Goal: Register for event/course

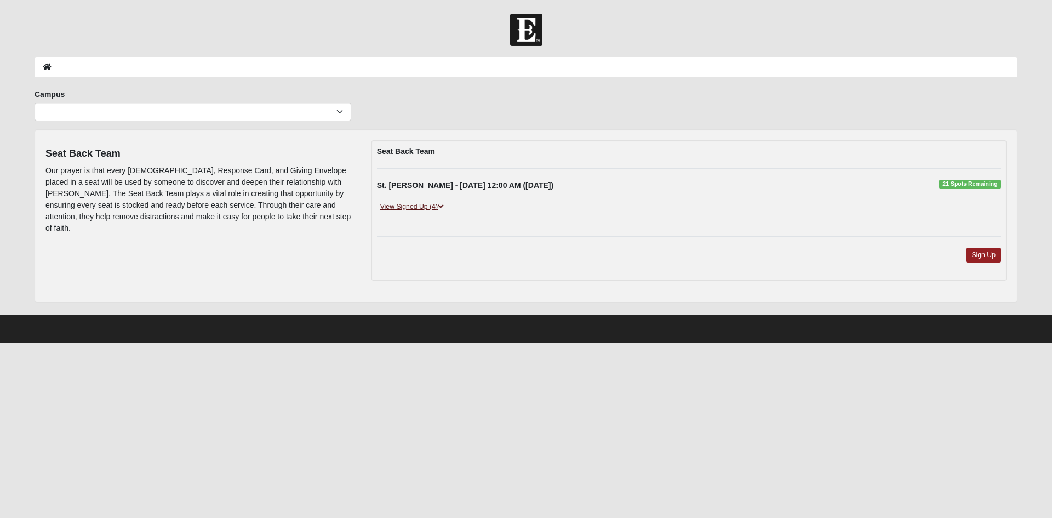
click at [444, 207] on icon at bounding box center [441, 206] width 6 height 7
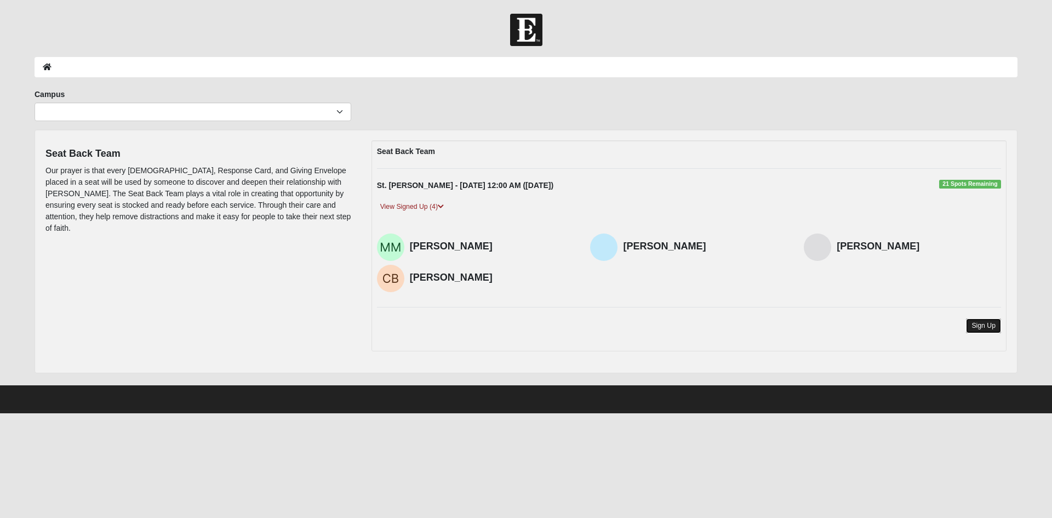
click at [991, 325] on link "Sign Up" at bounding box center [983, 325] width 35 height 15
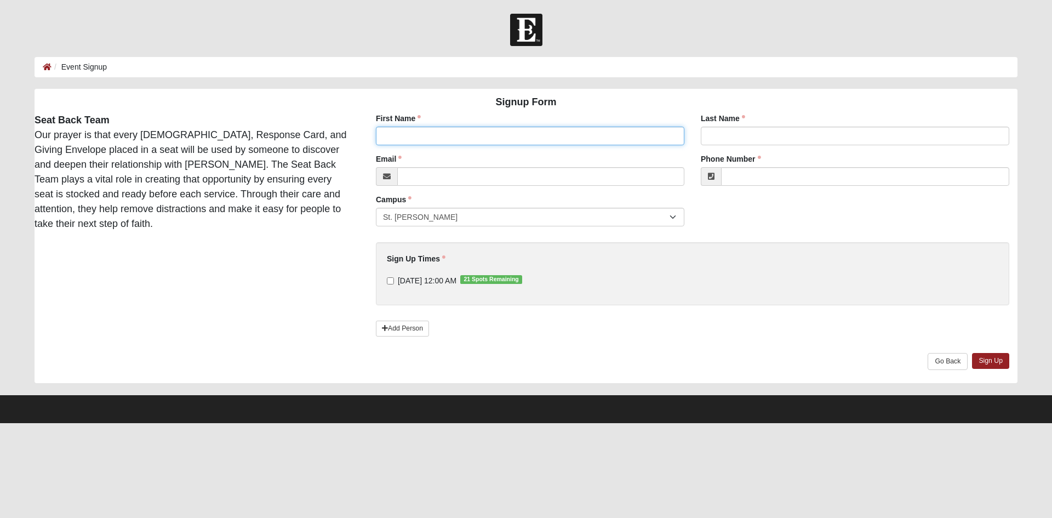
click at [420, 140] on input "First Name" at bounding box center [530, 136] width 309 height 19
type input "Gloria"
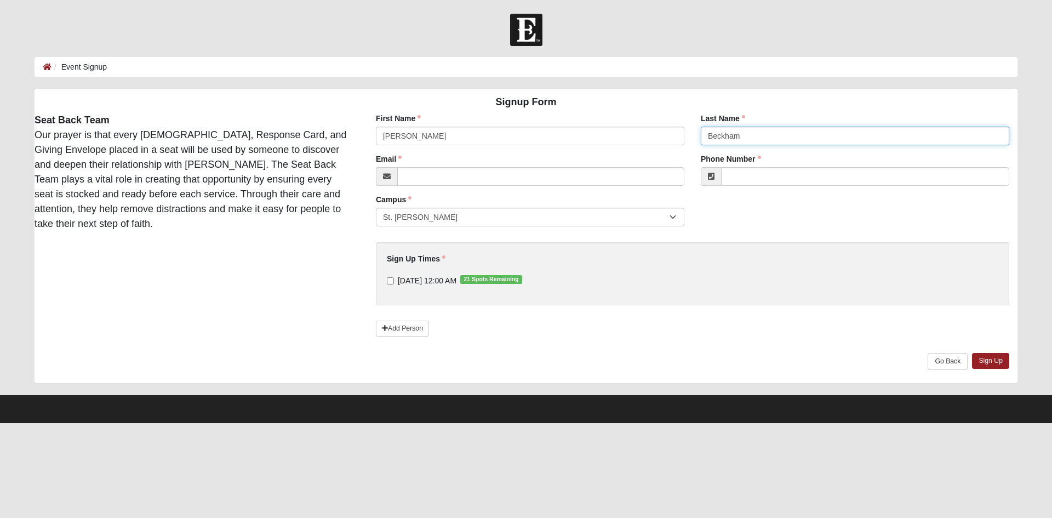
type input "Beckham"
click at [441, 175] on input "Email" at bounding box center [540, 176] width 287 height 19
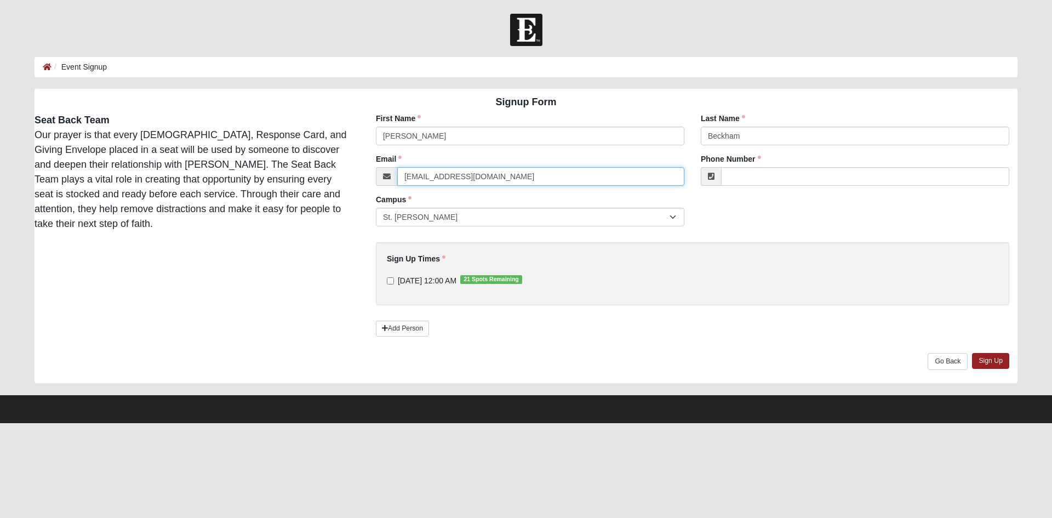
type input "gbeckham114@gmail.com"
type input "(760) 519-0520"
click at [391, 284] on input "8/30/2026 12:00 AM 21 Spots Remaining" at bounding box center [390, 280] width 7 height 7
checkbox input "true"
click at [989, 360] on link "Sign Up" at bounding box center [990, 361] width 37 height 16
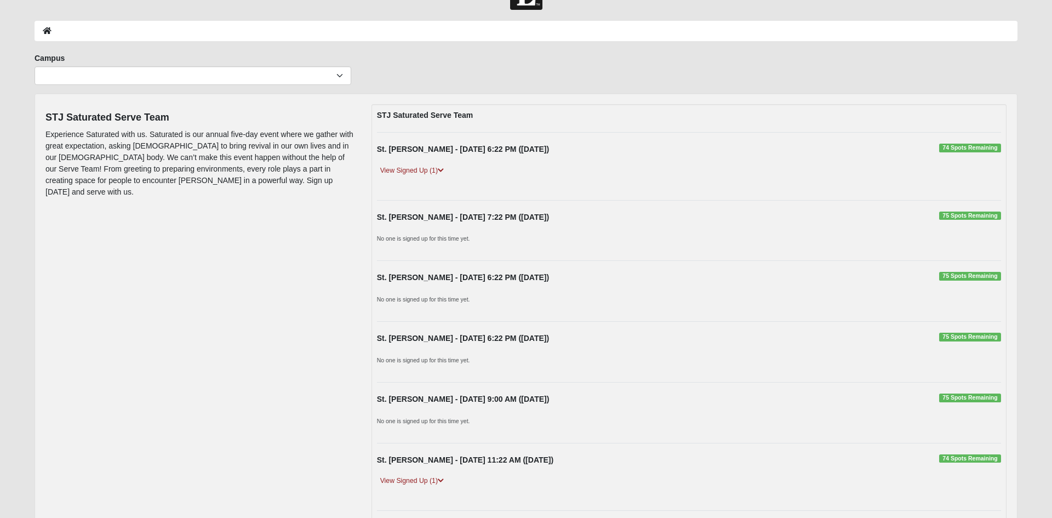
scroll to position [24, 0]
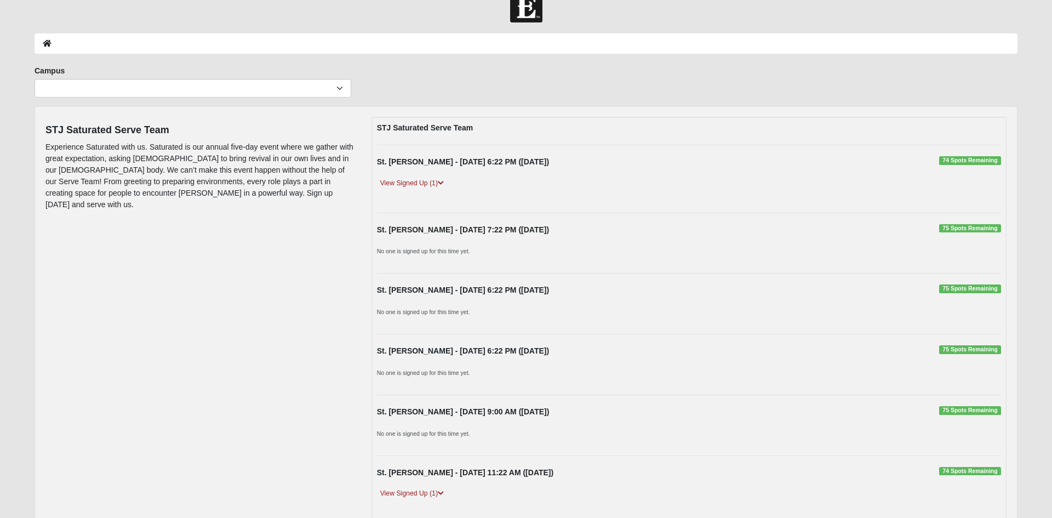
click at [447, 164] on strong "St. [PERSON_NAME] - [DATE] 6:22 PM ([DATE])" at bounding box center [463, 161] width 172 height 9
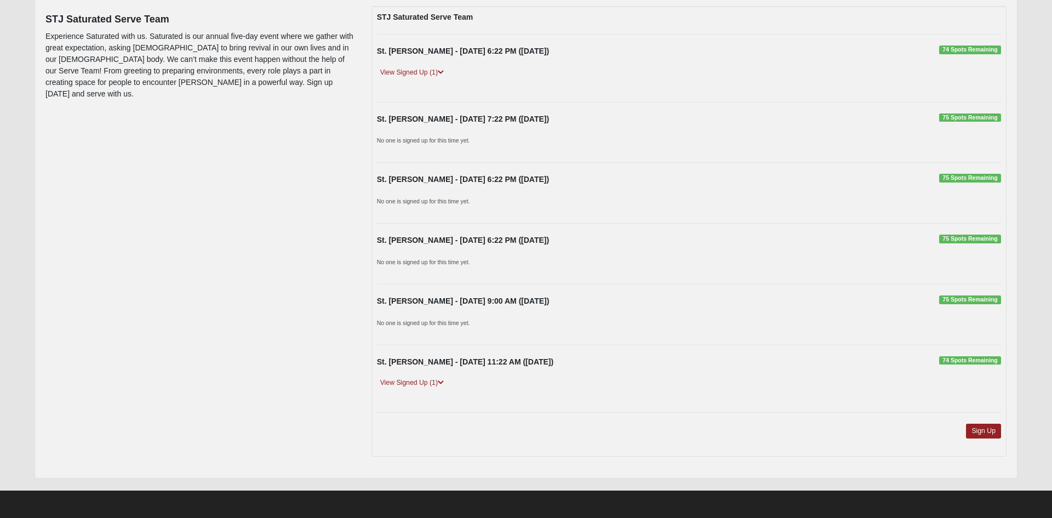
scroll to position [135, 0]
